Goal: Find specific page/section: Find specific page/section

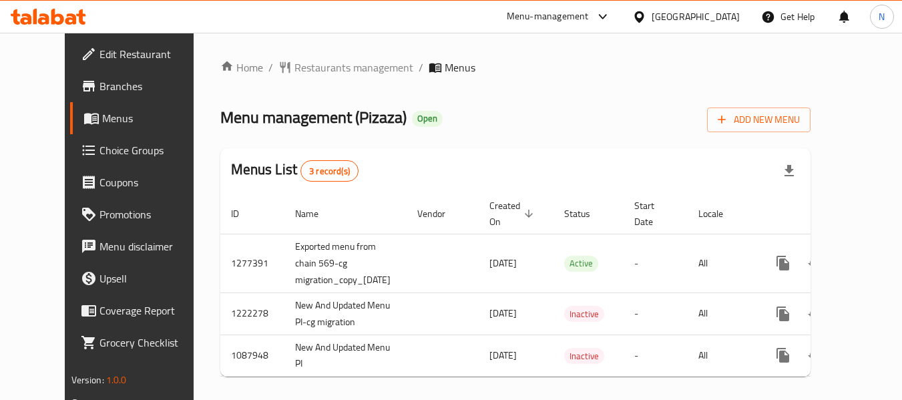
click at [99, 85] on span "Branches" at bounding box center [151, 86] width 105 height 16
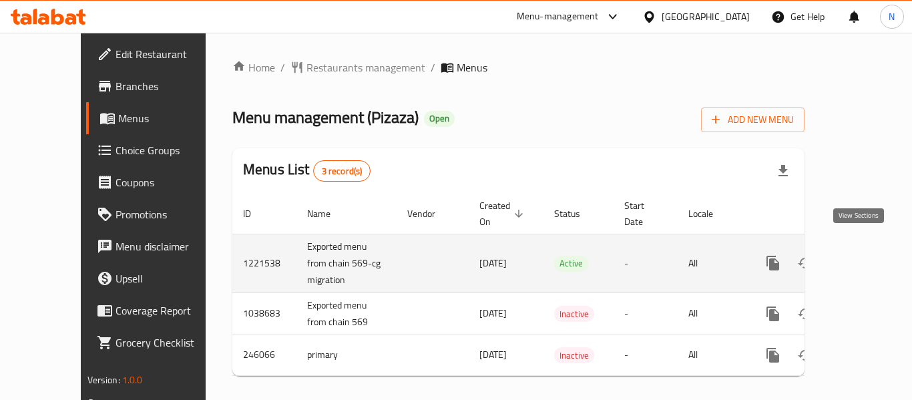
click at [861, 255] on icon "enhanced table" at bounding box center [869, 263] width 16 height 16
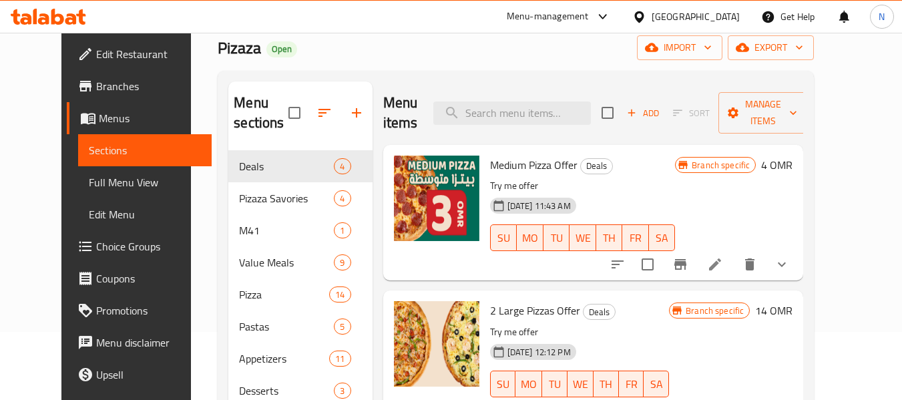
scroll to position [67, 0]
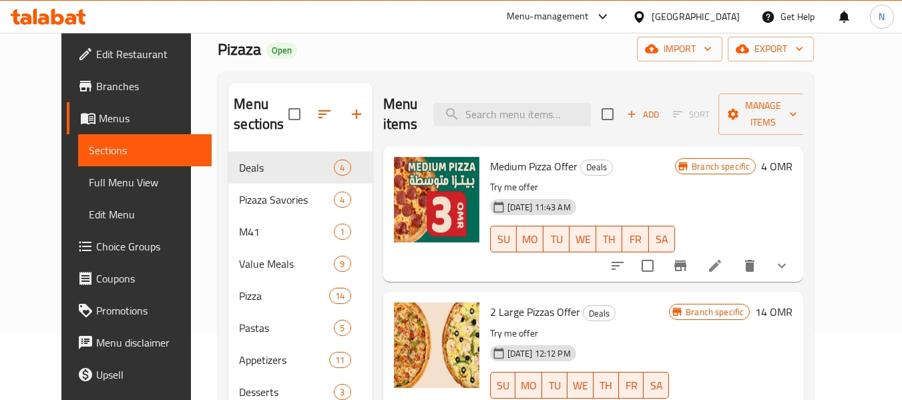
drag, startPoint x: 64, startPoint y: 86, endPoint x: 74, endPoint y: 91, distance: 11.3
click at [96, 86] on span "Branches" at bounding box center [148, 86] width 105 height 16
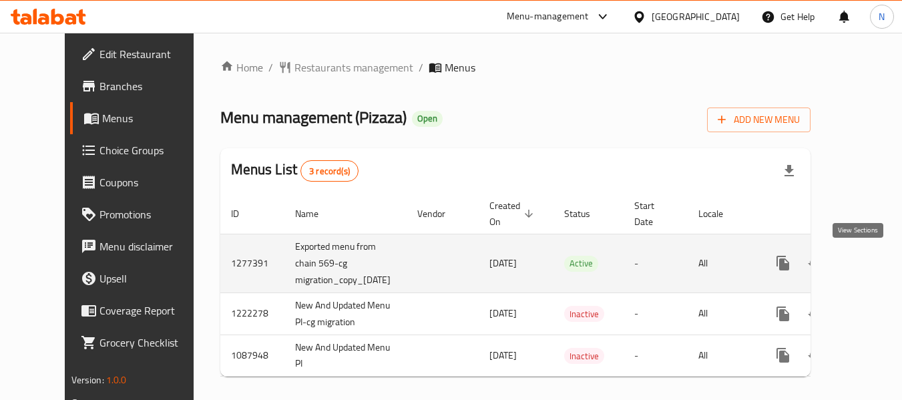
click at [871, 264] on icon "enhanced table" at bounding box center [879, 263] width 16 height 16
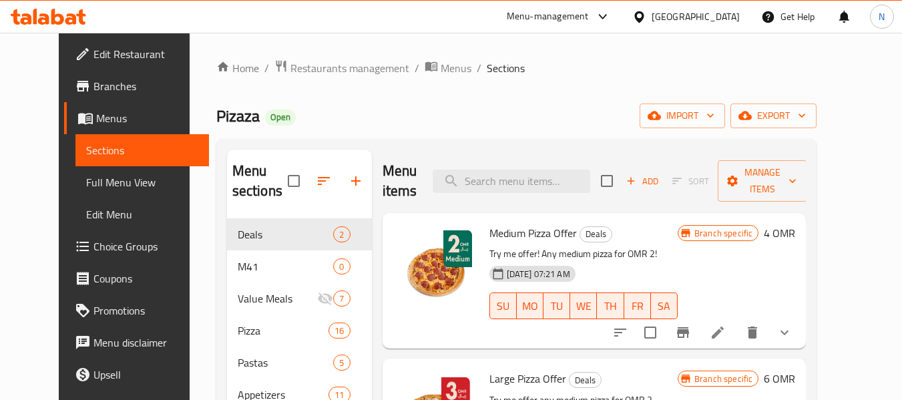
click at [86, 177] on span "Full Menu View" at bounding box center [142, 182] width 113 height 16
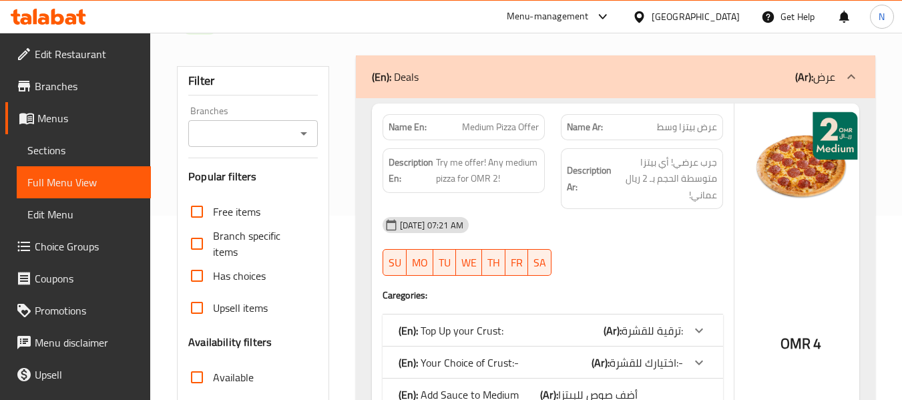
scroll to position [133, 0]
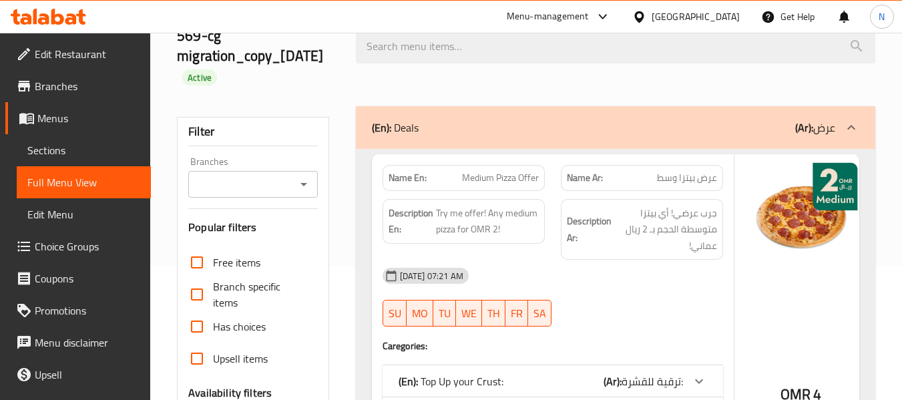
click at [120, 159] on link "Sections" at bounding box center [84, 150] width 134 height 32
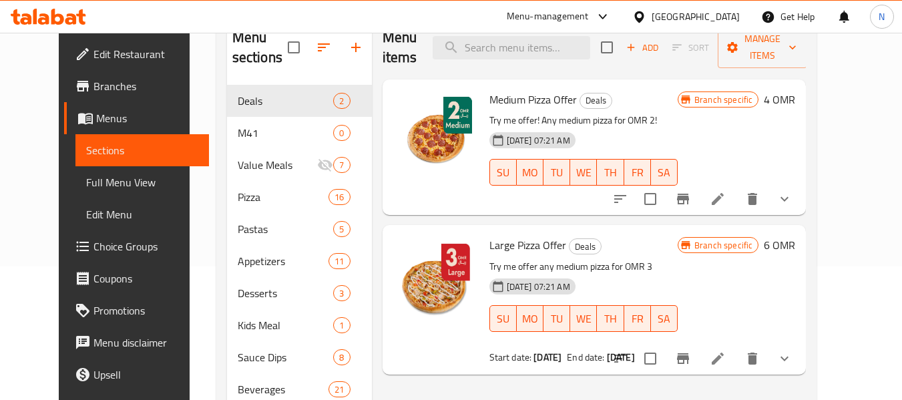
scroll to position [67, 0]
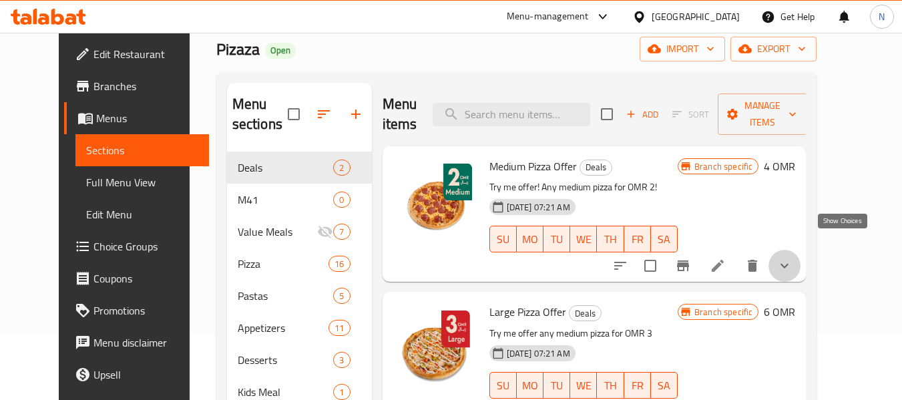
click at [792, 258] on icon "show more" at bounding box center [784, 266] width 16 height 16
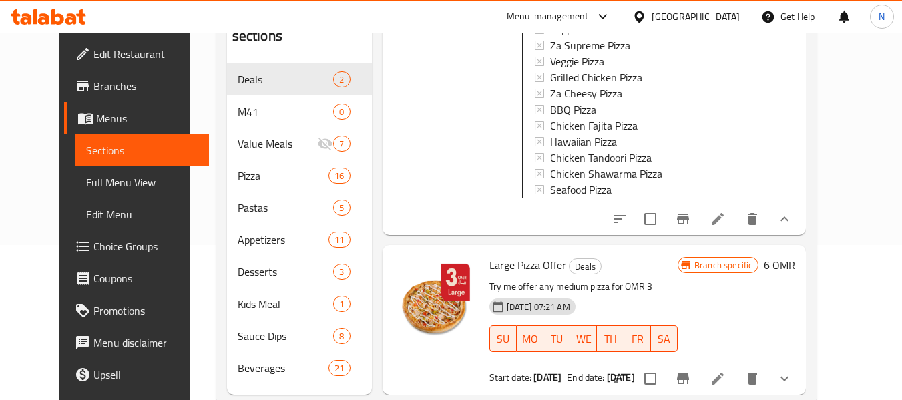
scroll to position [187, 0]
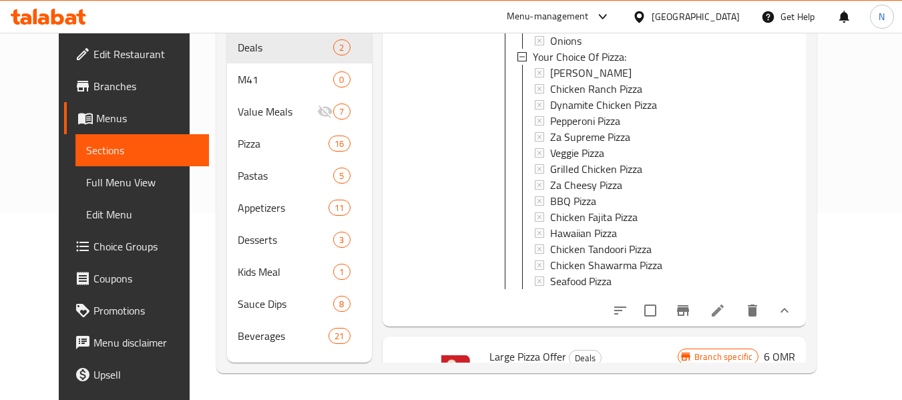
click at [800, 321] on button "show more" at bounding box center [784, 310] width 32 height 32
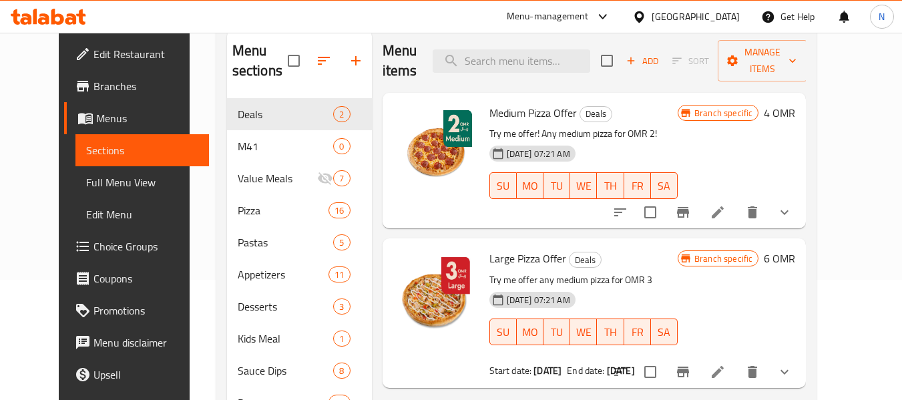
scroll to position [53, 0]
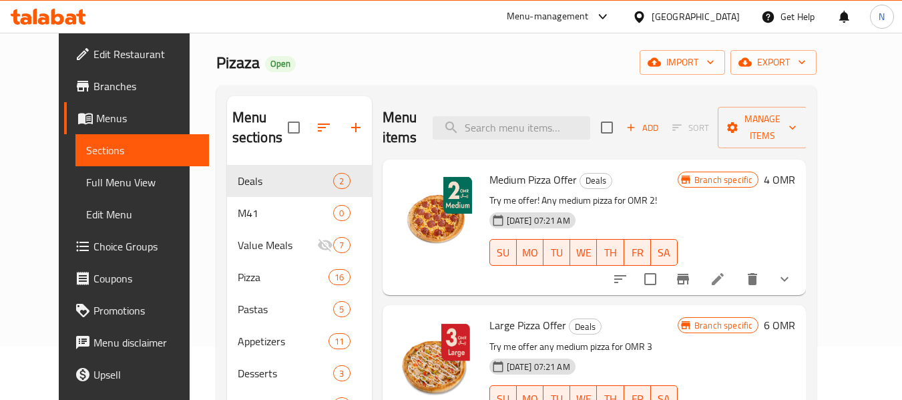
click at [190, 206] on div "Home / Restaurants management / Menus / Sections Pizaza Open import export Menu…" at bounding box center [517, 256] width 654 height 554
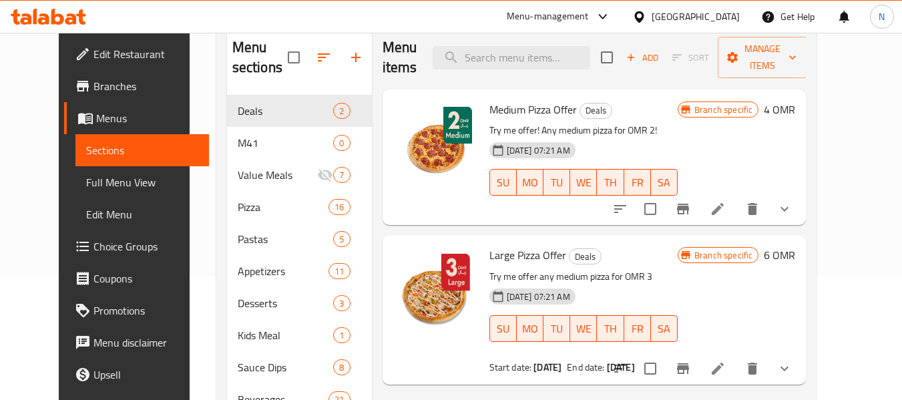
scroll to position [133, 0]
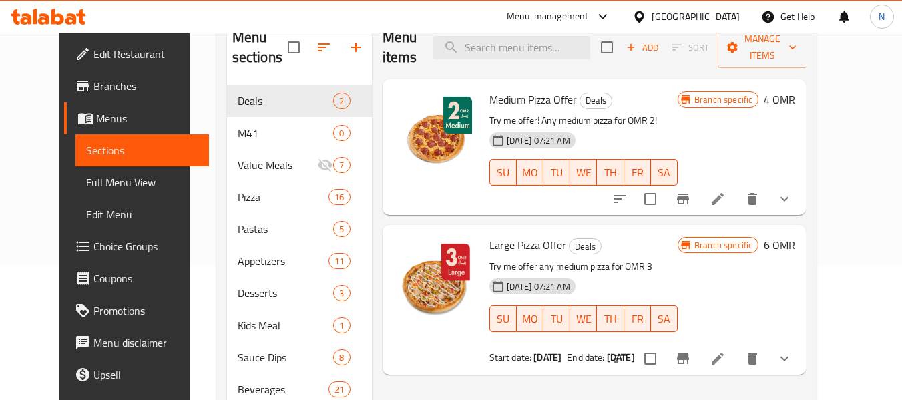
click at [646, 16] on icon at bounding box center [639, 17] width 14 height 14
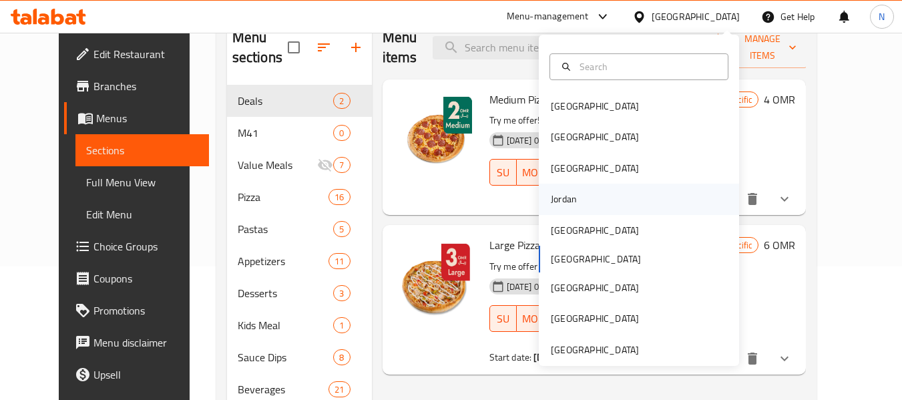
click at [559, 195] on div "Jordan" at bounding box center [564, 199] width 26 height 15
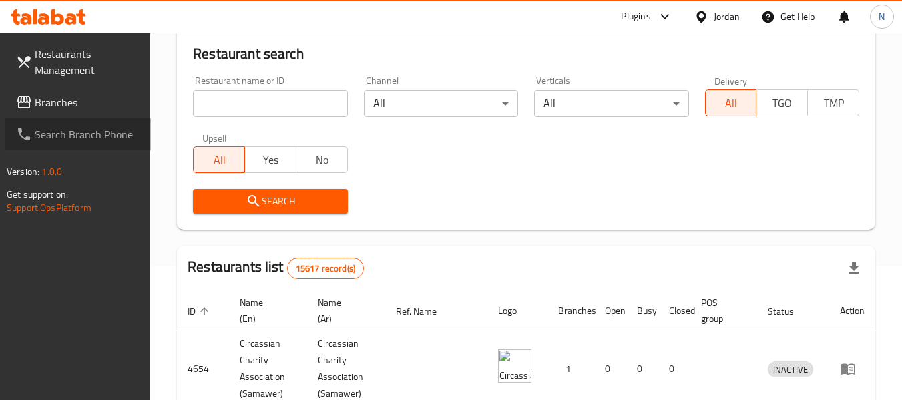
click at [103, 120] on link "Search Branch Phone" at bounding box center [78, 134] width 146 height 32
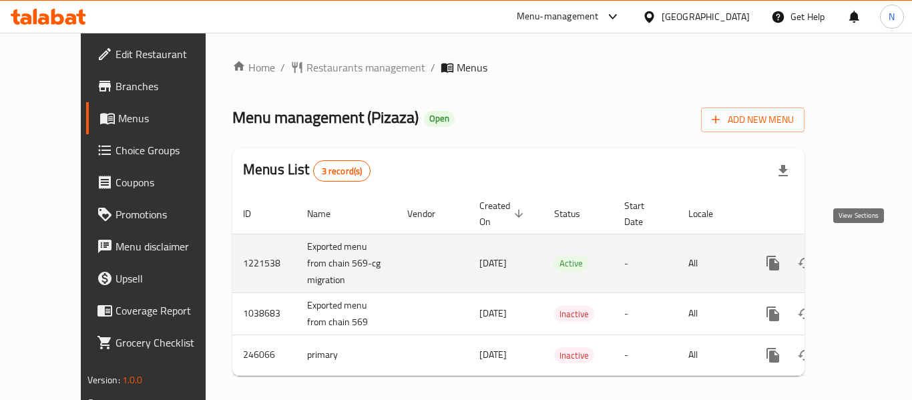
click at [861, 255] on icon "enhanced table" at bounding box center [869, 263] width 16 height 16
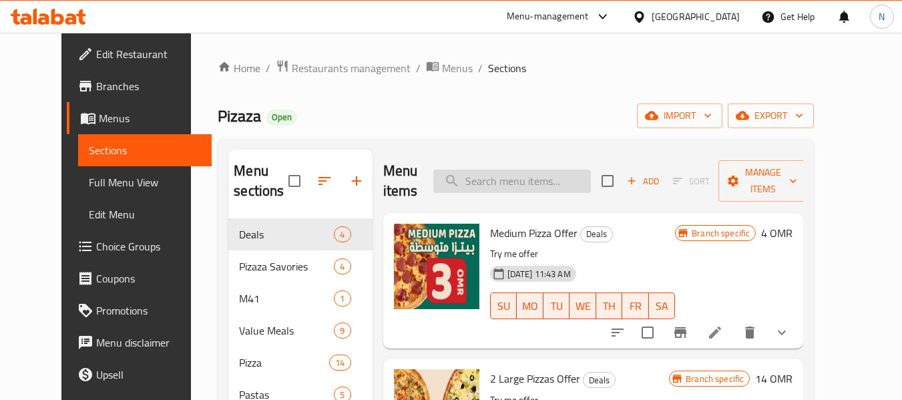
click at [546, 176] on input "search" at bounding box center [512, 181] width 158 height 23
paste input "Medium Pizza Offer"
click at [537, 223] on span "Medium Pizza Offer" at bounding box center [533, 233] width 87 height 20
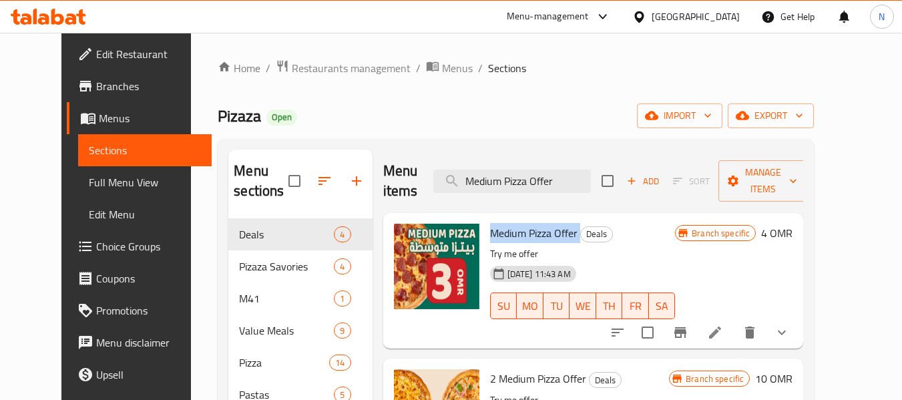
click at [537, 223] on span "Medium Pizza Offer" at bounding box center [533, 233] width 87 height 20
click at [673, 260] on div "28-01-2025 11:43 AM SU MO TU WE TH FR SA" at bounding box center [583, 296] width 196 height 72
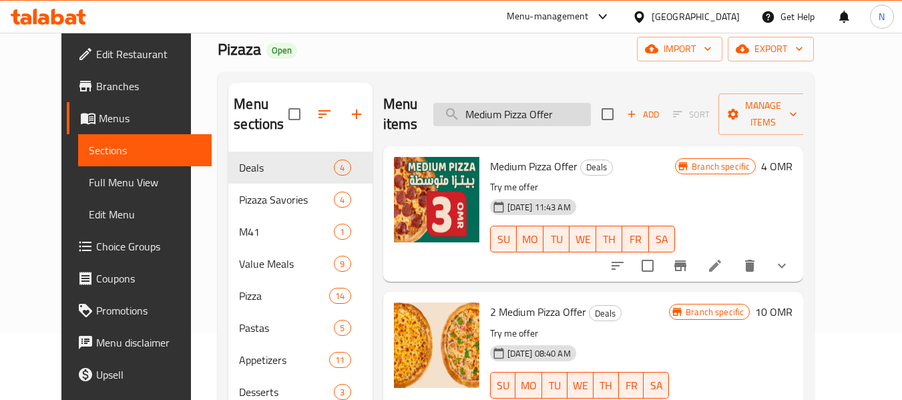
click at [544, 107] on input "Medium Pizza Offer" at bounding box center [512, 114] width 158 height 23
paste input "Large"
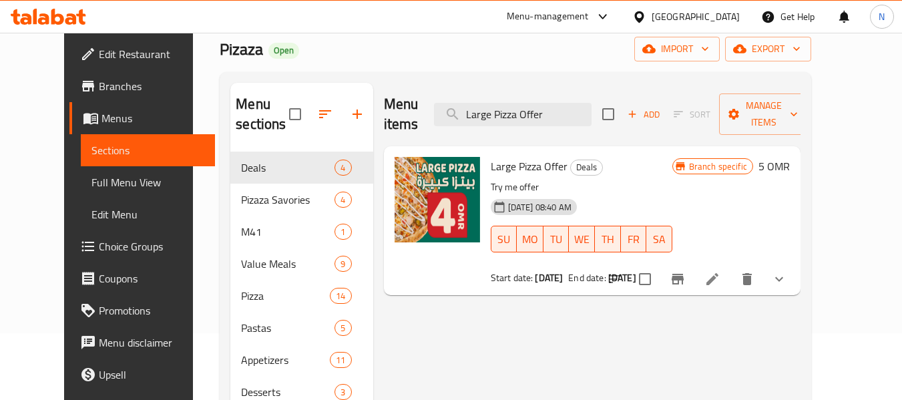
type input "Large Pizza Offer"
drag, startPoint x: 505, startPoint y: 145, endPoint x: 529, endPoint y: 151, distance: 25.4
click at [529, 156] on span "Large Pizza Offer" at bounding box center [529, 166] width 77 height 20
click at [538, 156] on span "Large Pizza Offer" at bounding box center [529, 166] width 77 height 20
click at [99, 78] on span "Branches" at bounding box center [151, 86] width 105 height 16
